Goal: Transaction & Acquisition: Purchase product/service

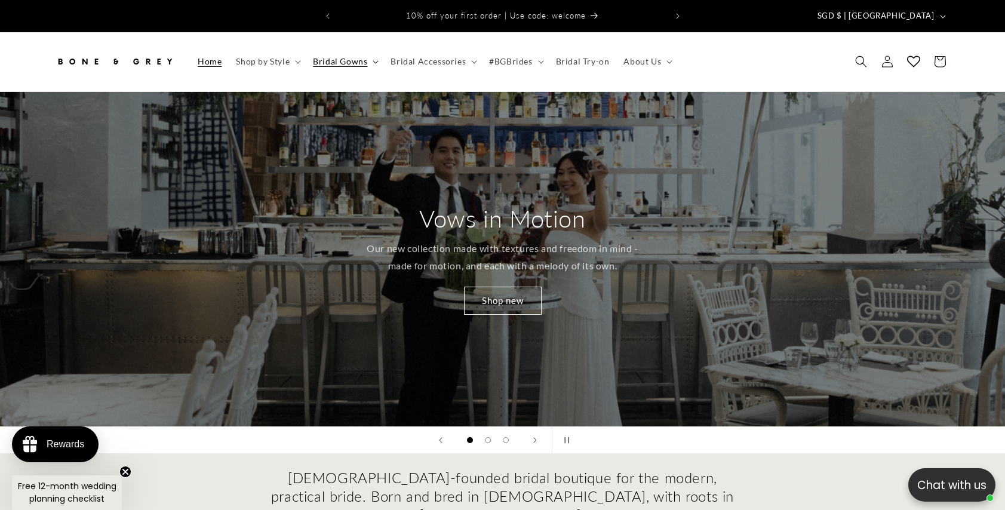
click at [323, 56] on span "Bridal Gowns" at bounding box center [340, 61] width 54 height 11
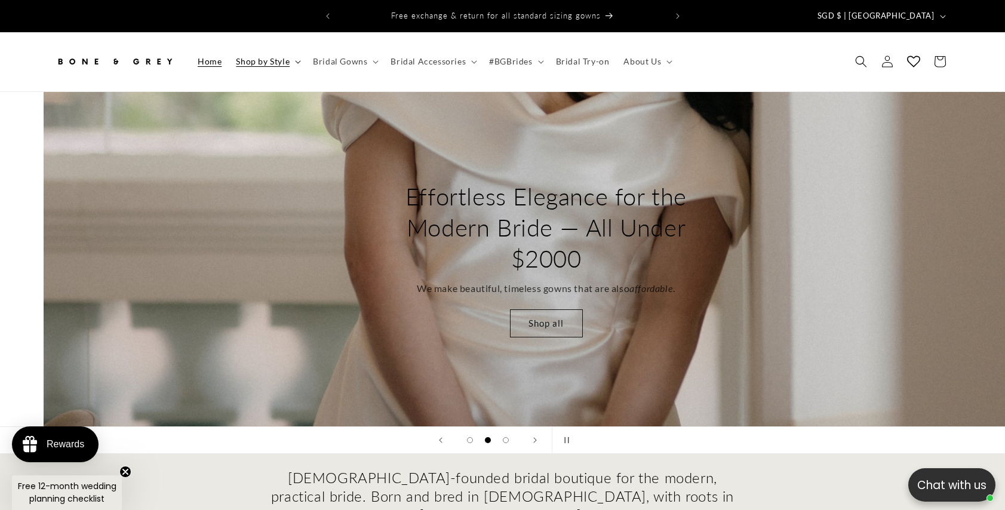
scroll to position [0, 1005]
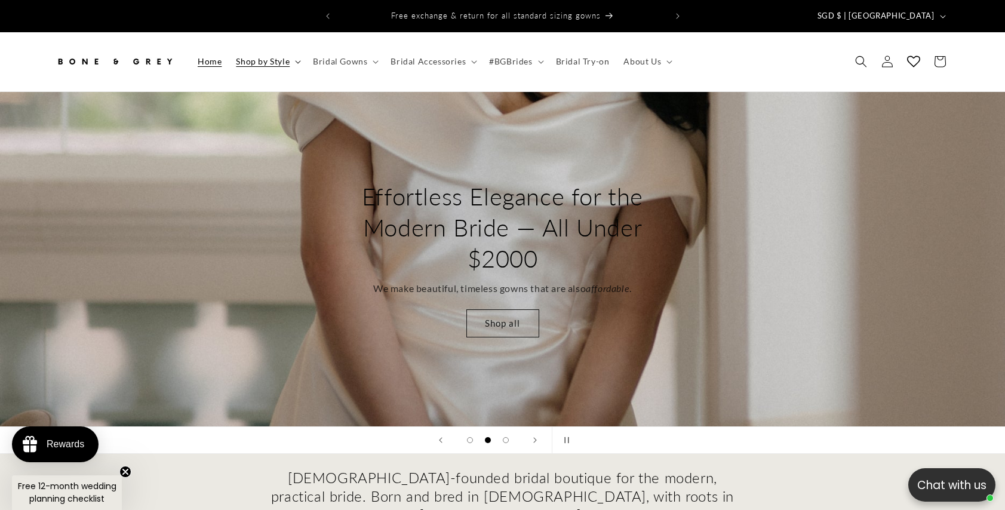
click at [283, 56] on span "Shop by Style" at bounding box center [263, 61] width 54 height 11
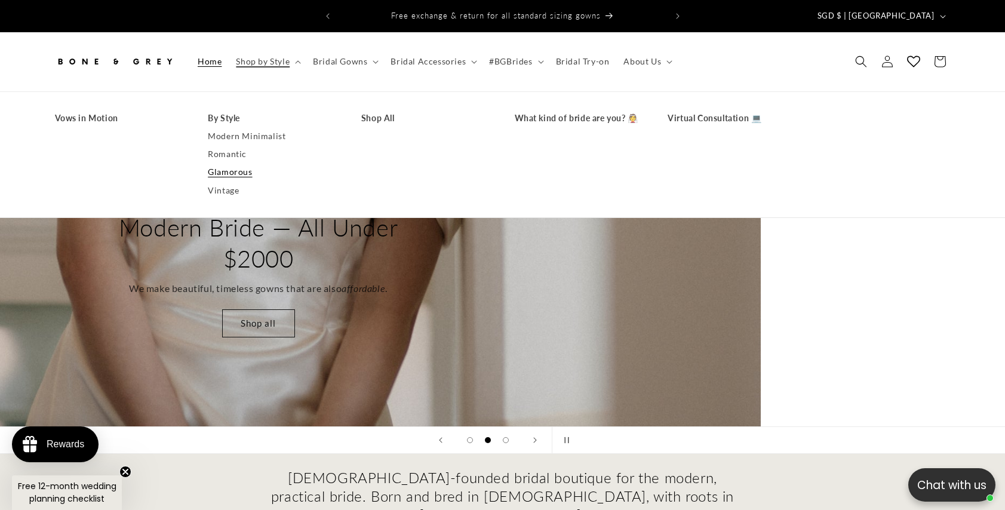
click at [228, 163] on link "Glamorous" at bounding box center [273, 172] width 130 height 18
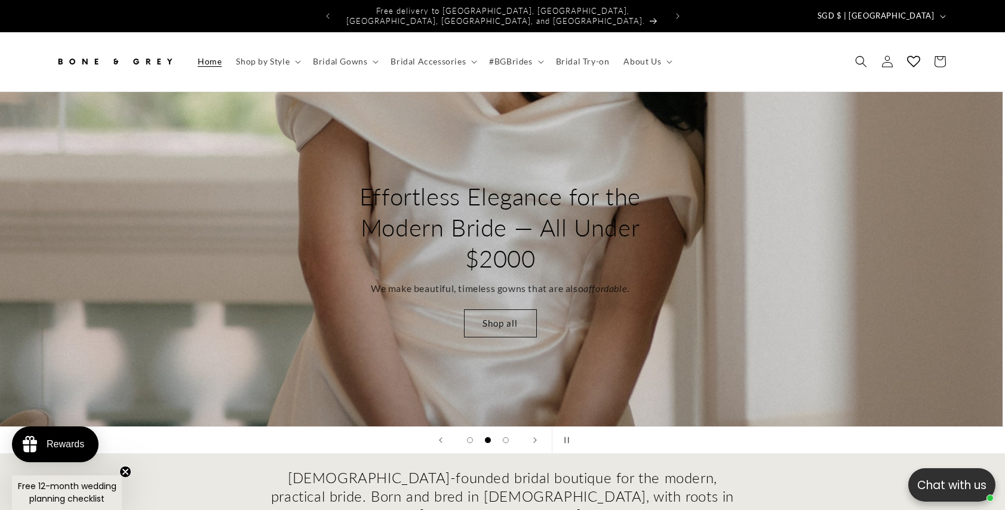
scroll to position [0, 466]
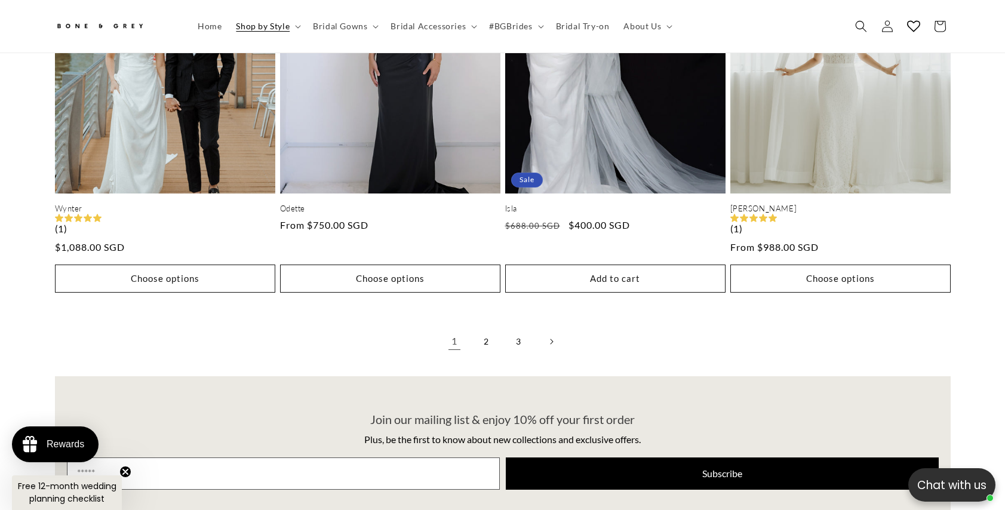
scroll to position [2704, 0]
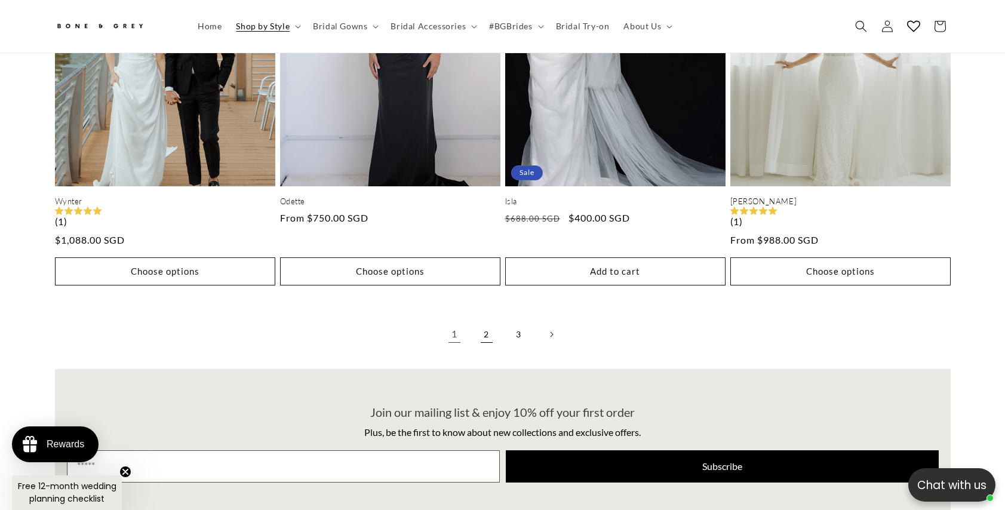
click at [490, 328] on link "2" at bounding box center [487, 334] width 26 height 26
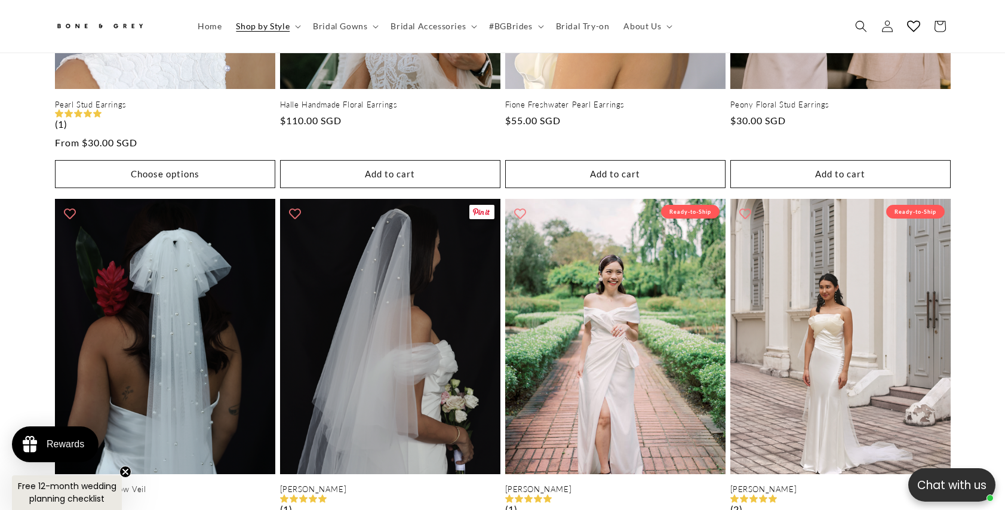
scroll to position [2802, 0]
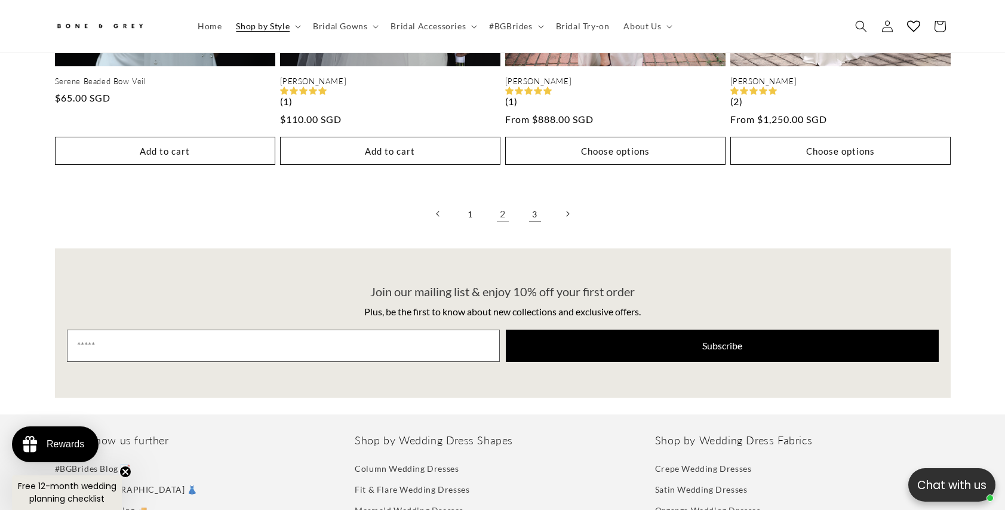
click at [527, 208] on link "3" at bounding box center [535, 214] width 26 height 26
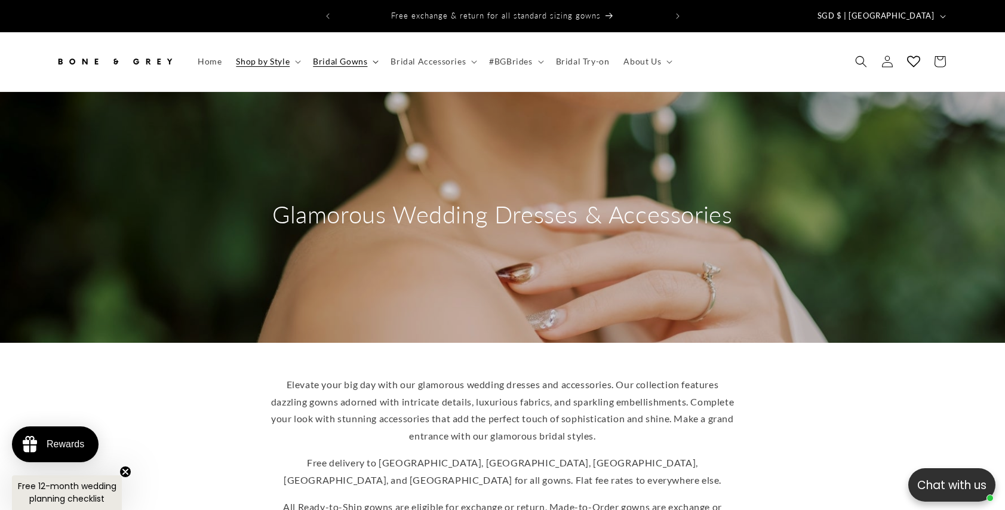
click at [351, 56] on span "Bridal Gowns" at bounding box center [340, 61] width 54 height 11
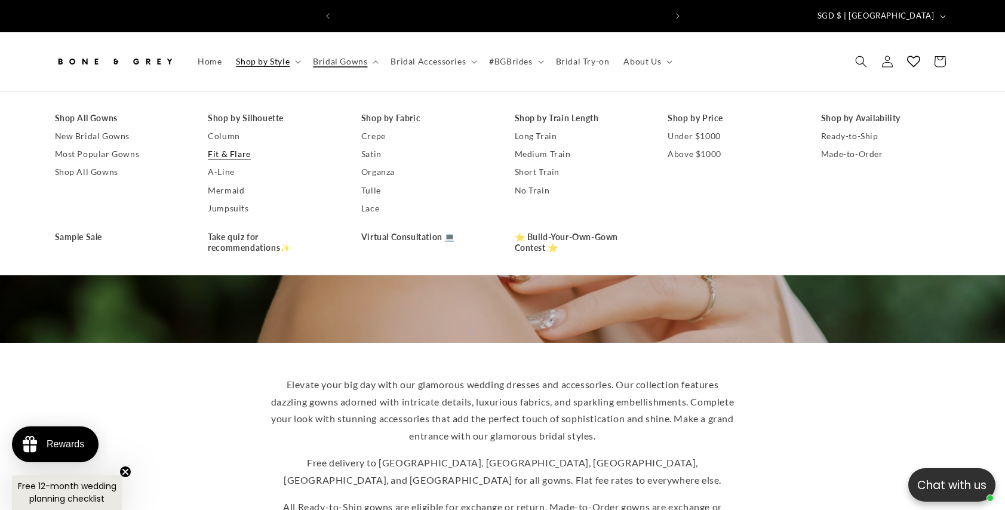
scroll to position [0, 657]
